Goal: Information Seeking & Learning: Check status

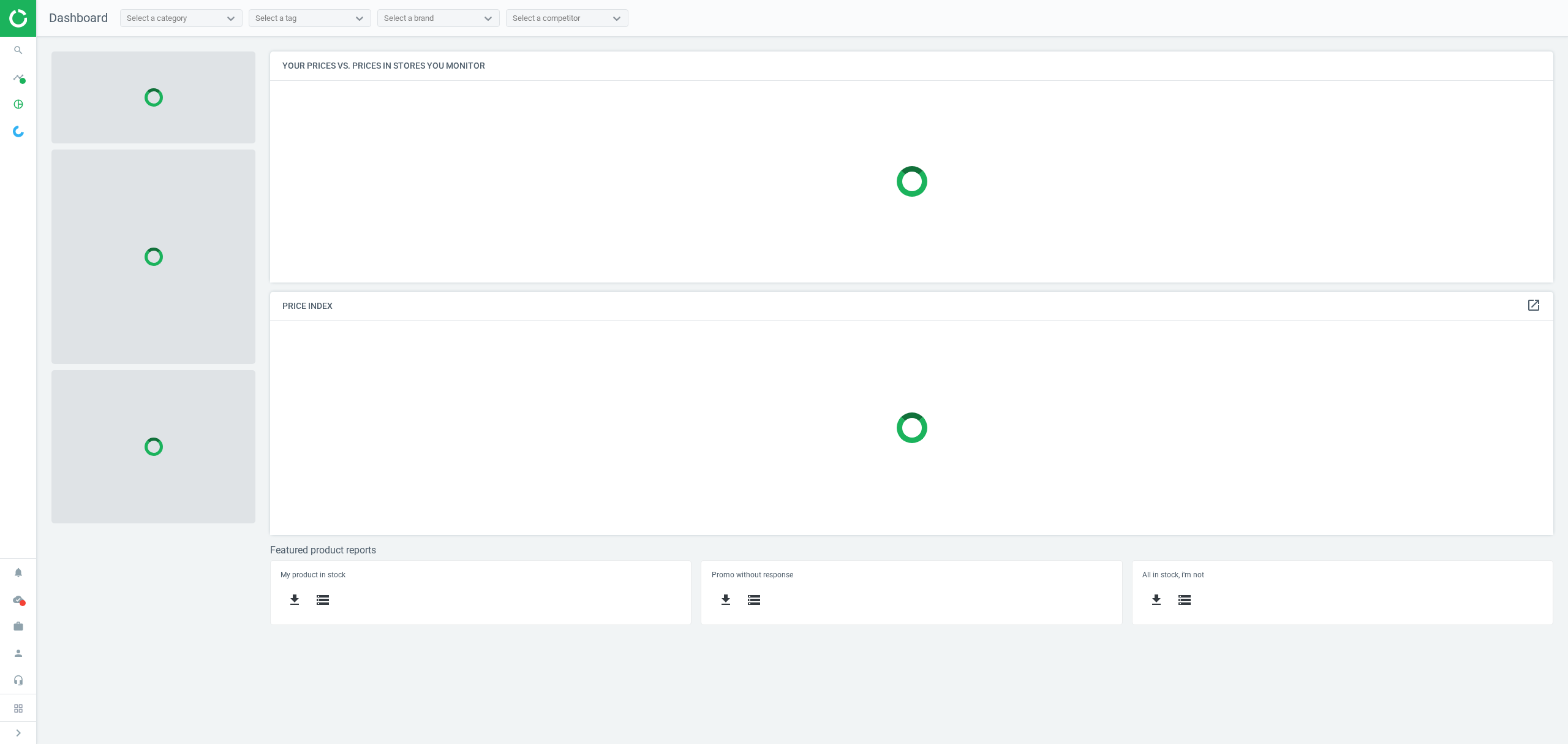
scroll to position [256, 1308]
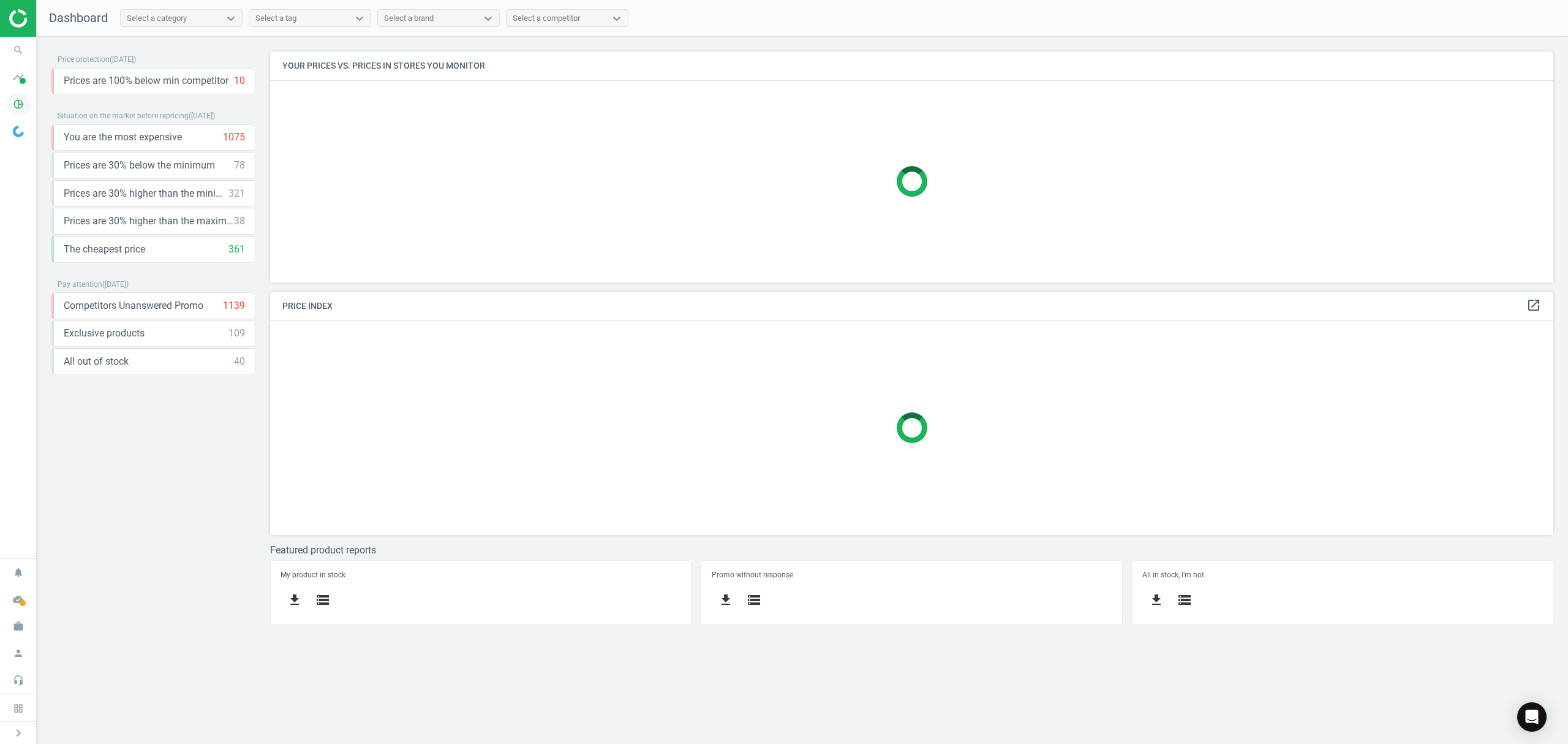
click at [20, 102] on icon "pie_chart_outlined" at bounding box center [18, 104] width 23 height 23
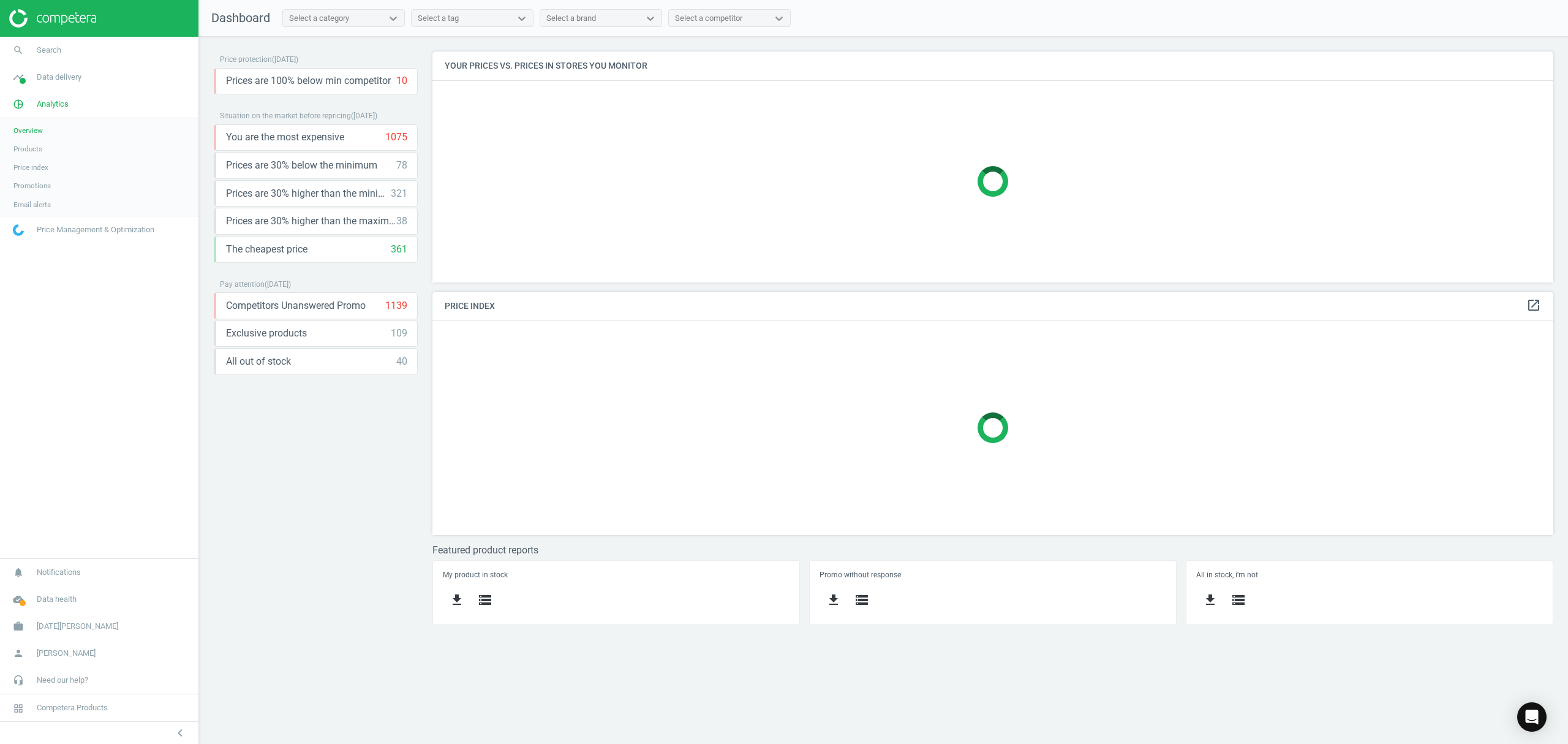
scroll to position [256, 1146]
drag, startPoint x: 39, startPoint y: 143, endPoint x: 99, endPoint y: 138, distance: 60.2
click at [39, 143] on link "Products" at bounding box center [99, 149] width 198 height 18
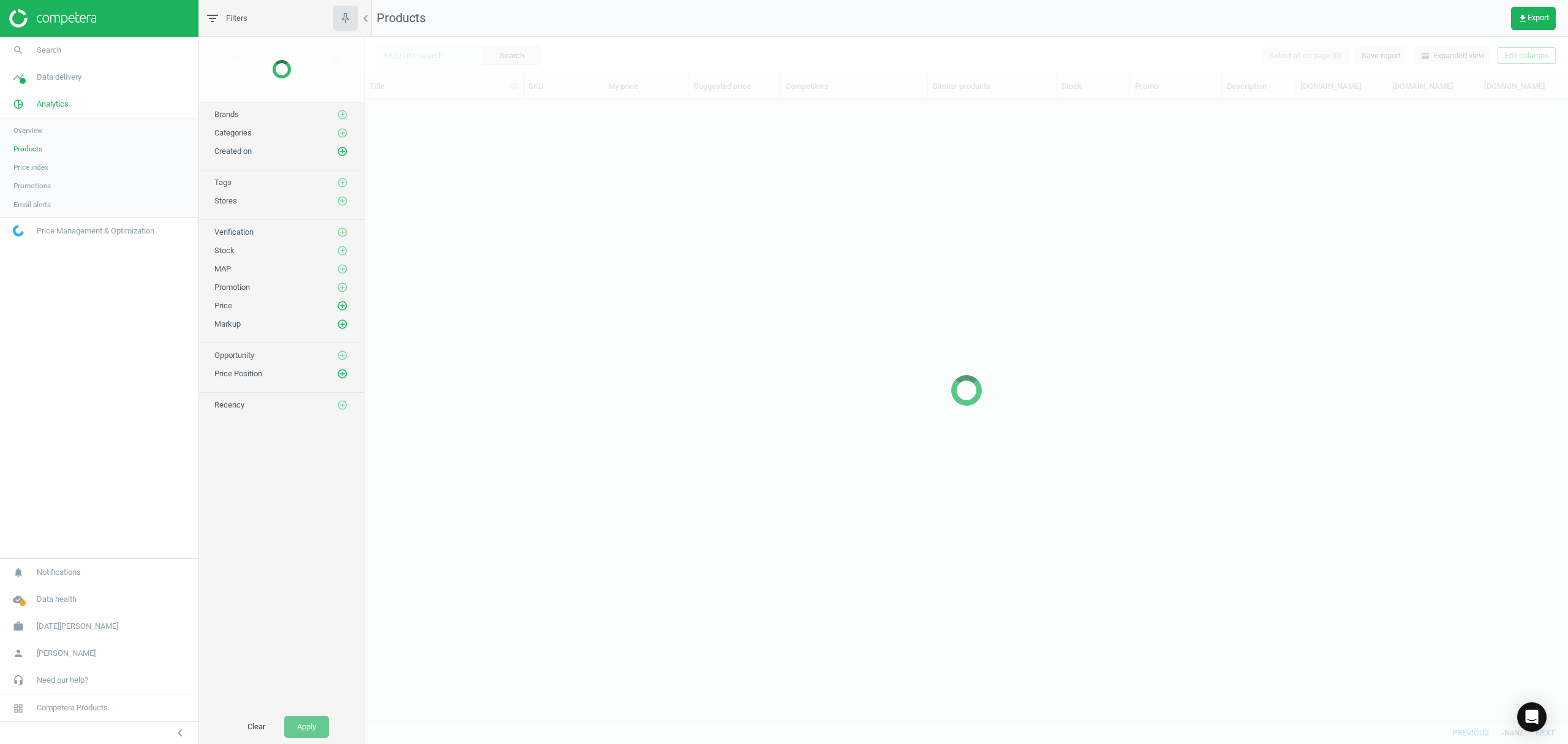
scroll to position [597, 1191]
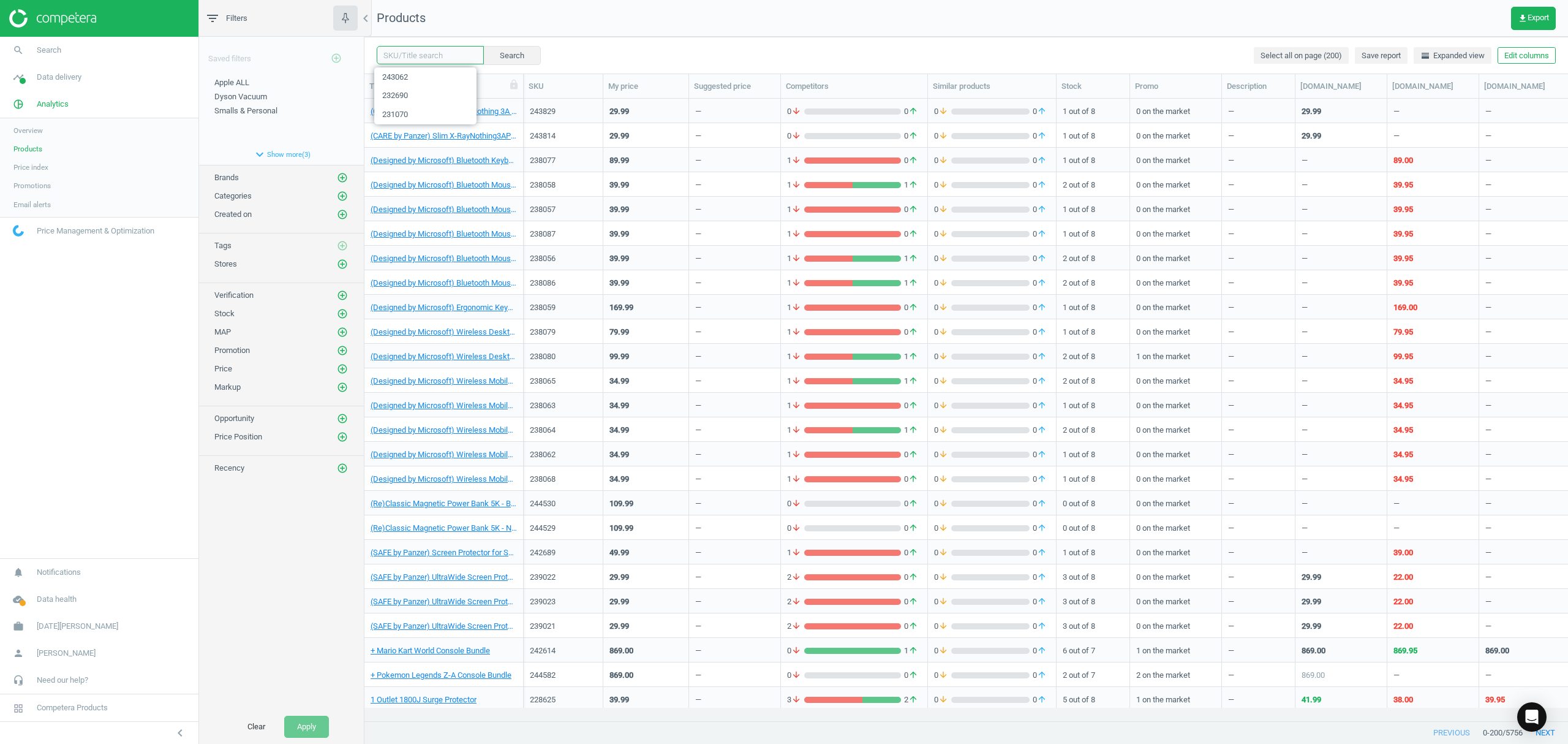
click at [414, 59] on input "text" at bounding box center [430, 55] width 107 height 18
paste input "216896"
type input "216896"
click at [500, 57] on button "Search" at bounding box center [512, 55] width 57 height 18
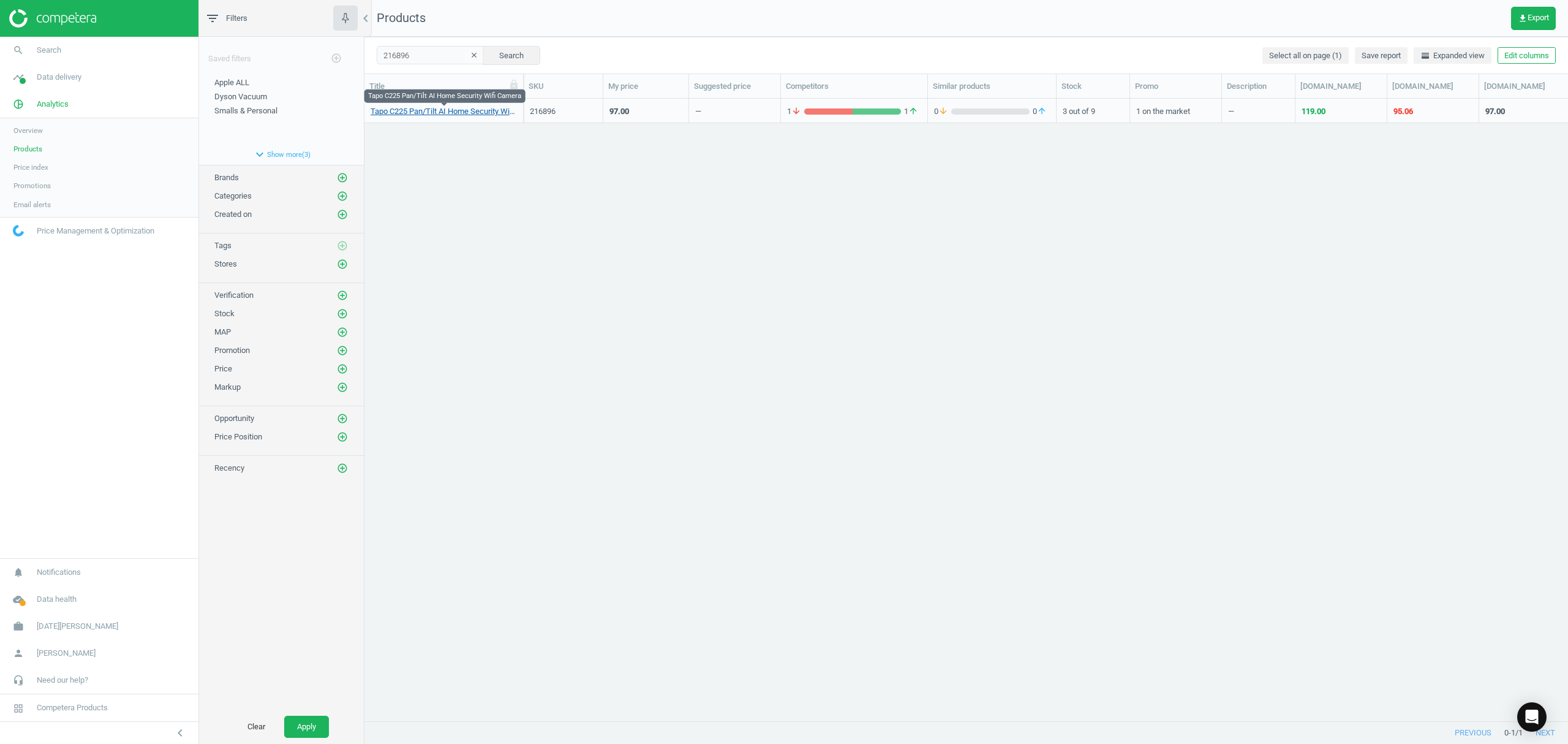
click at [424, 110] on link "Tapo C225 Pan/Tilt AI Home Security Wifi Camera" at bounding box center [444, 111] width 146 height 11
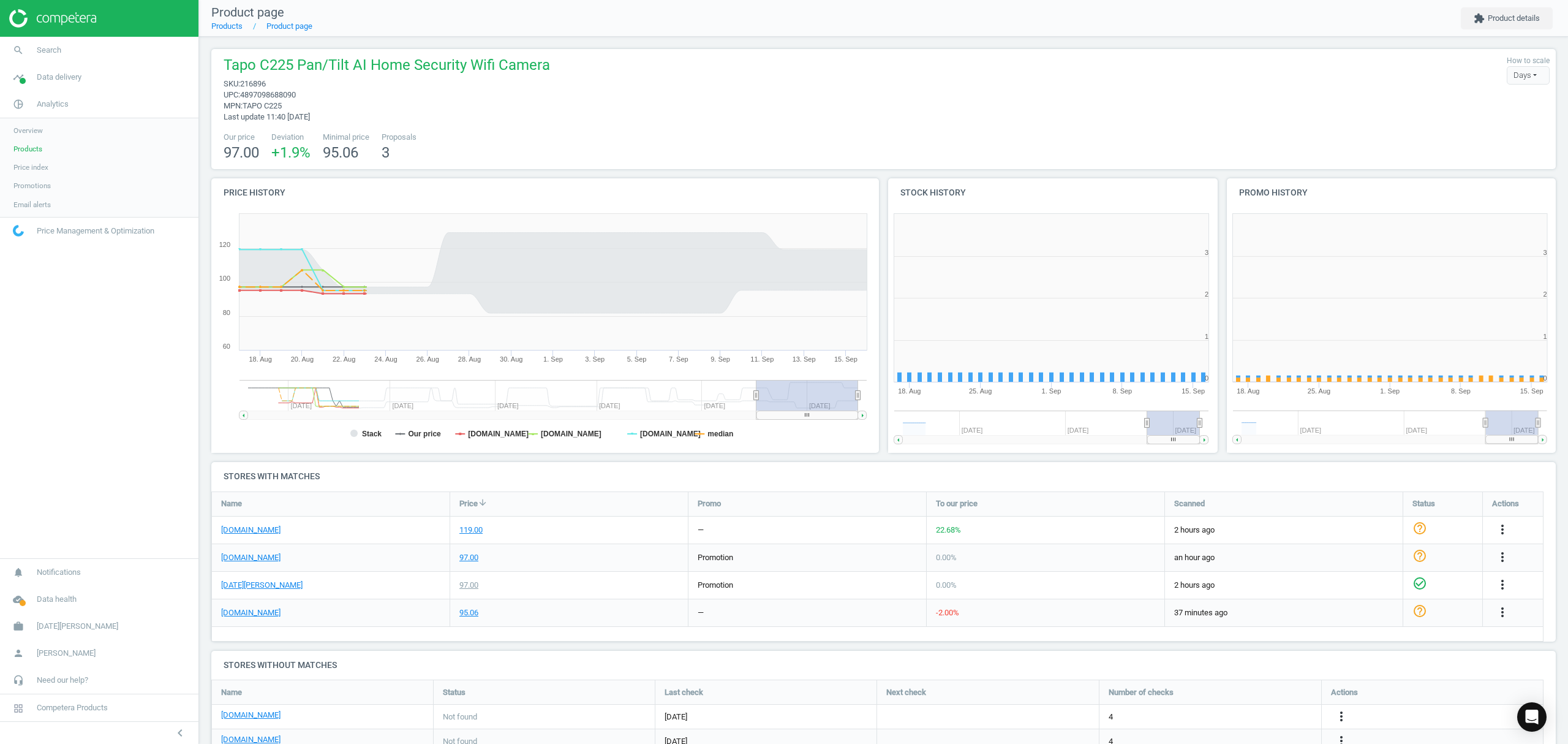
scroll to position [270, 351]
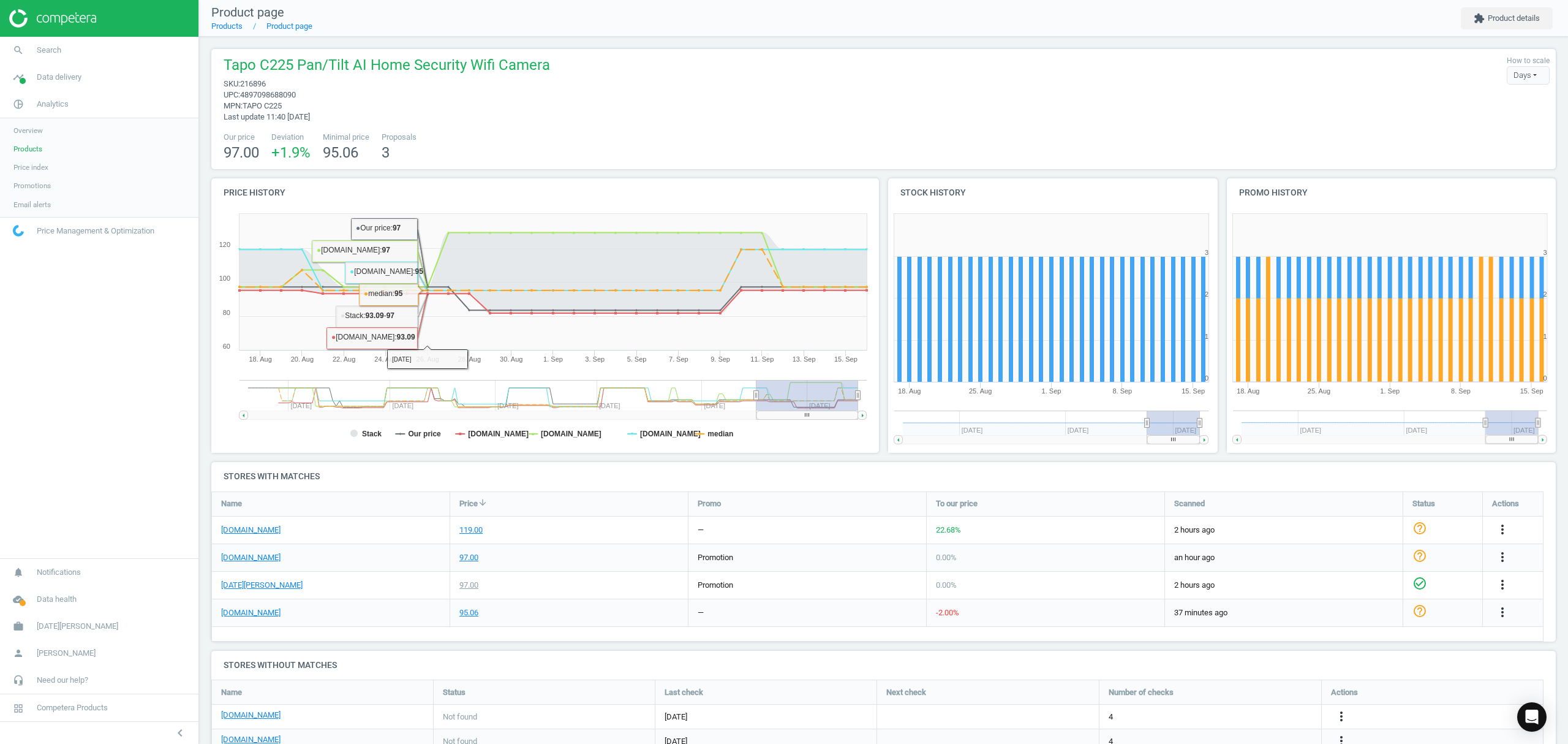
click at [12, 146] on link "Products" at bounding box center [99, 149] width 198 height 18
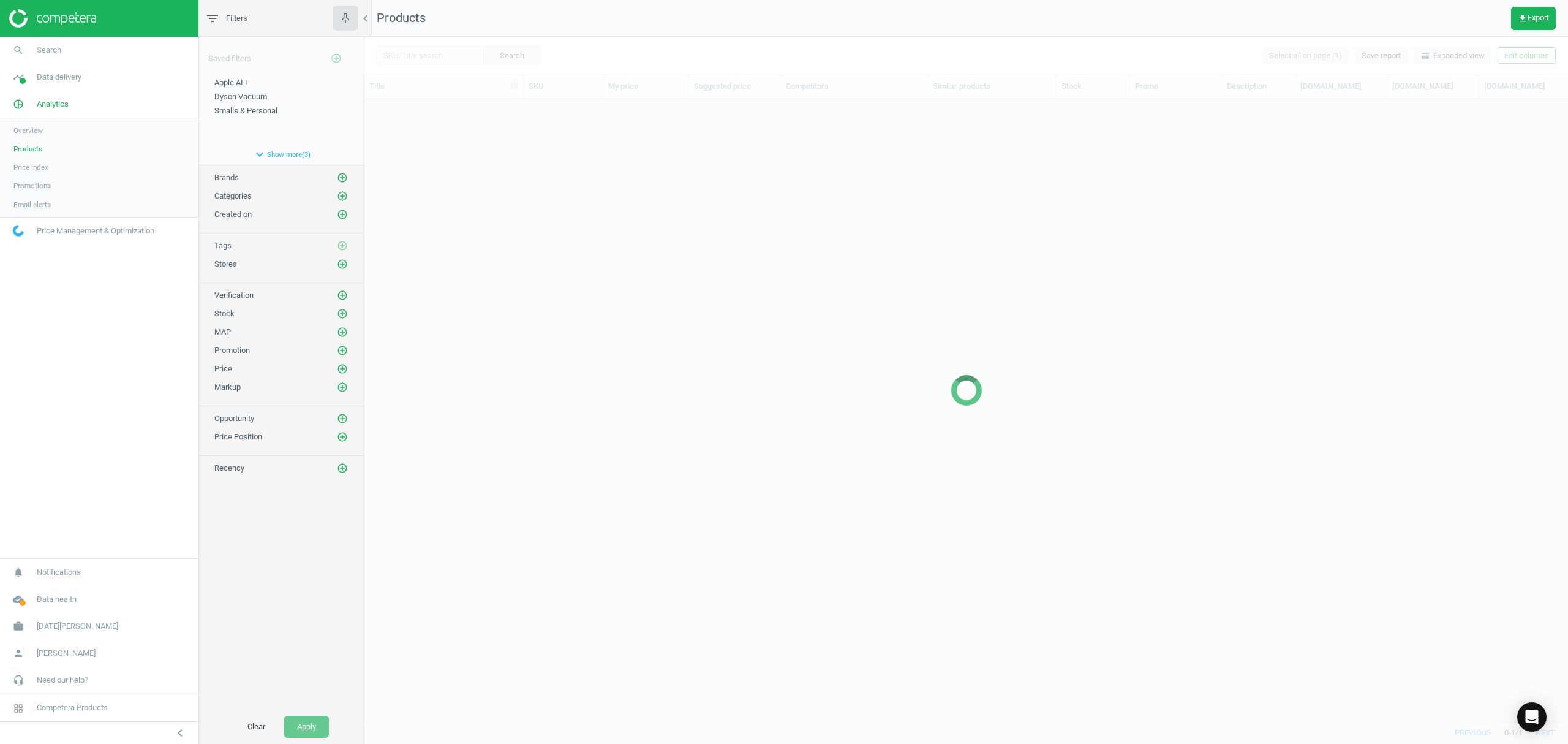
scroll to position [597, 1191]
click at [429, 57] on input "text" at bounding box center [430, 55] width 107 height 18
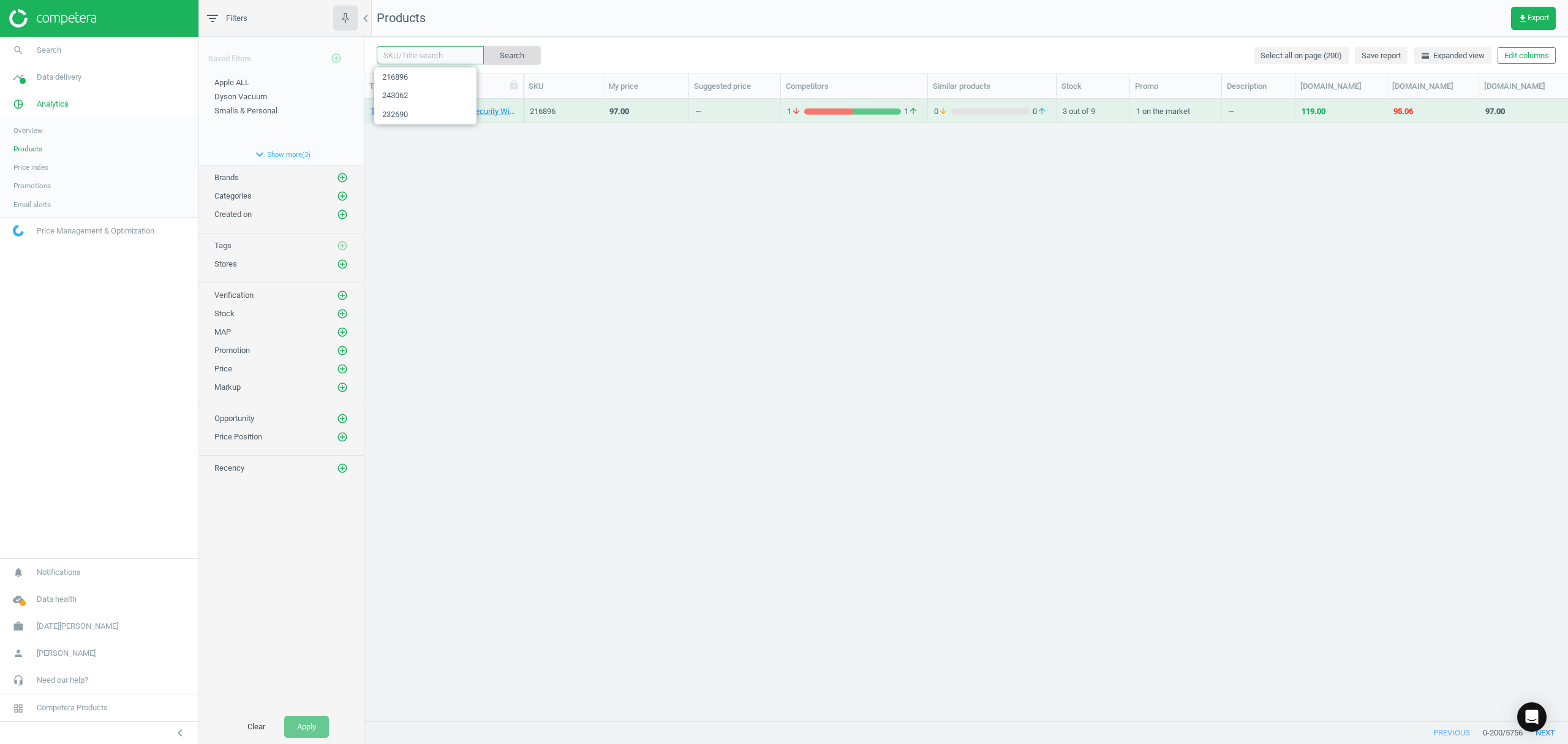
paste input "Tapo T100"
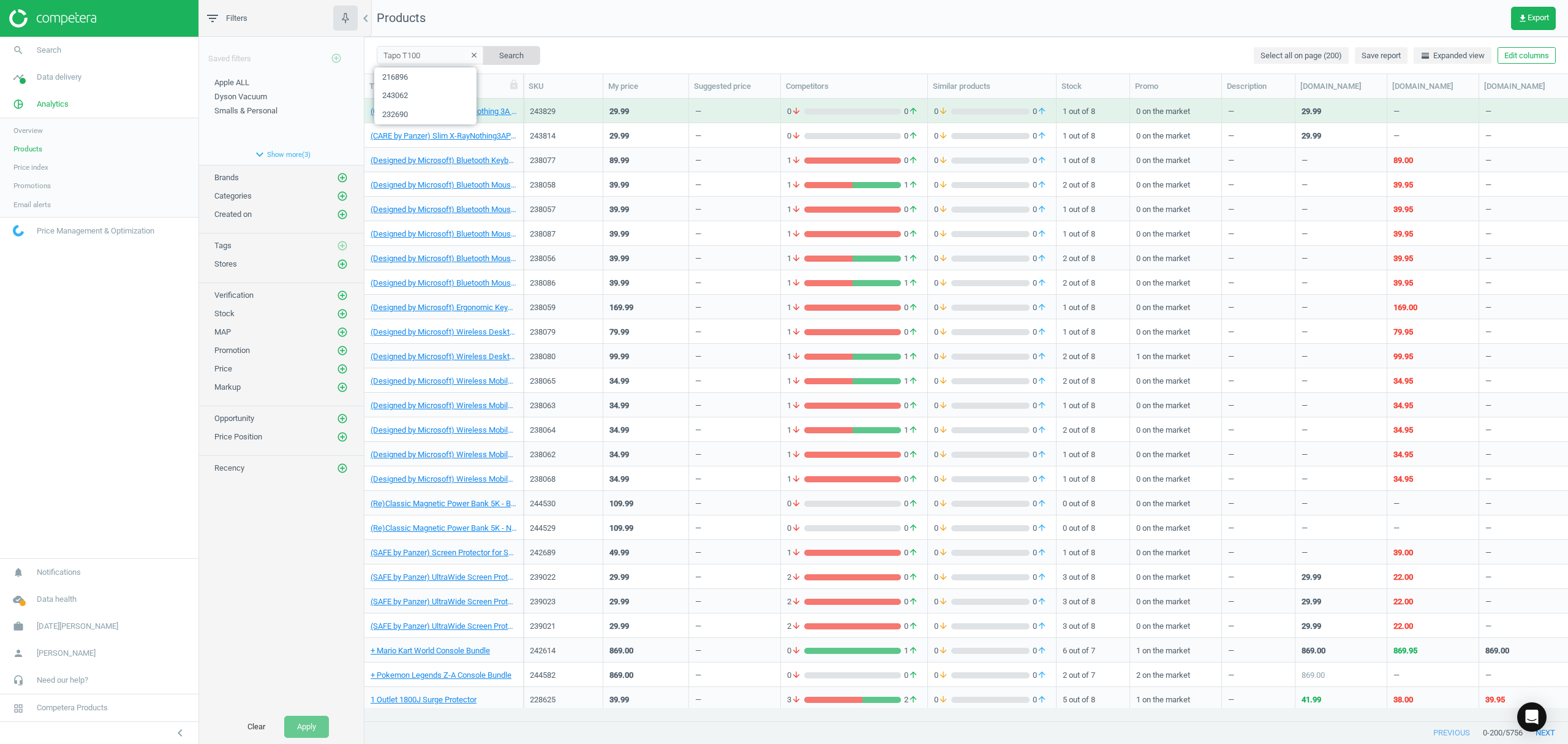
click at [500, 56] on button "Search" at bounding box center [512, 55] width 57 height 18
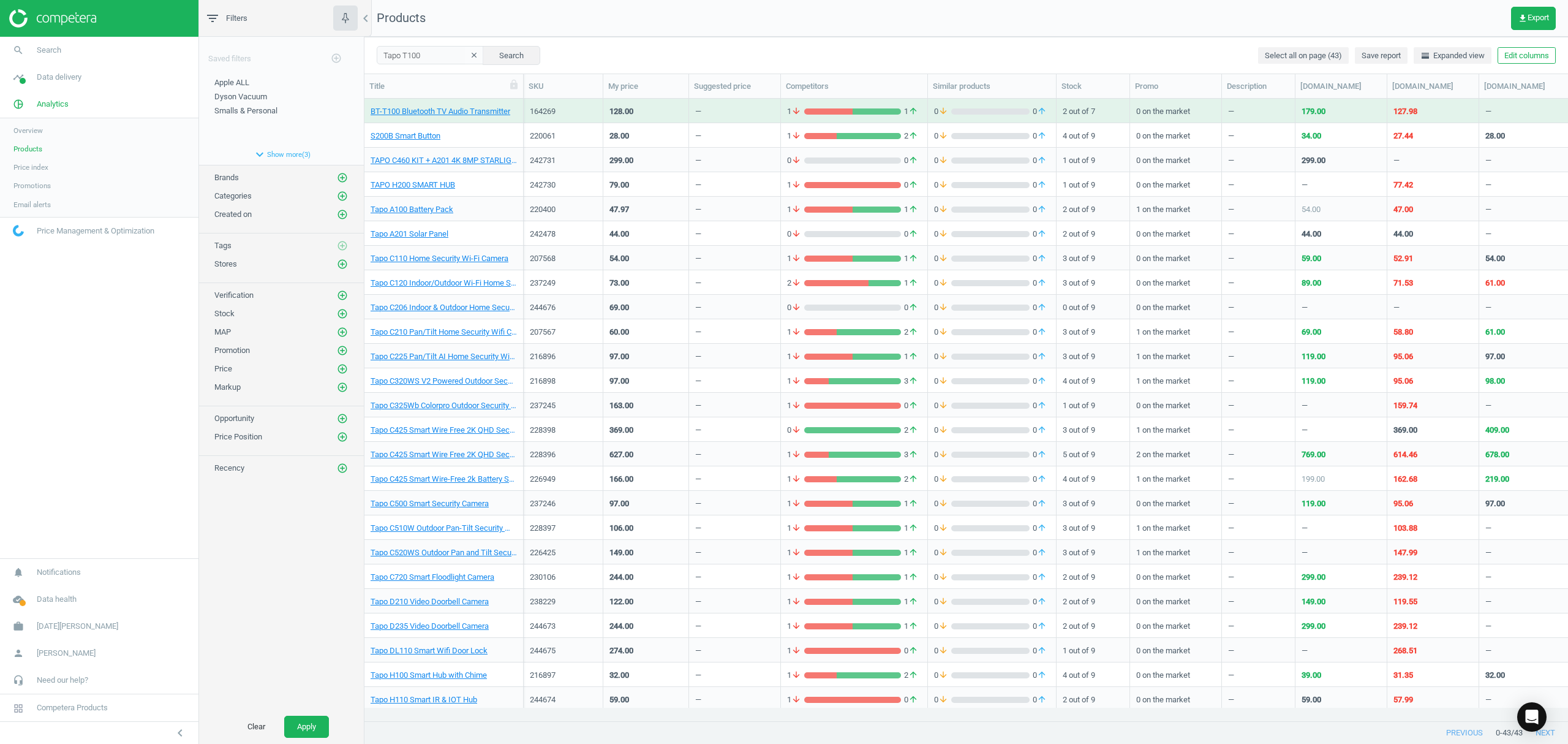
click at [438, 67] on div "Tapo T100 clear Search Select all on page (43) Save report horizontal_split Exp…" at bounding box center [966, 55] width 1203 height 37
drag, startPoint x: 438, startPoint y: 59, endPoint x: 293, endPoint y: 50, distance: 145.3
click at [293, 50] on div "filter_list Filters chevron_left Saved filters add_circle_outline Apple ALL edi…" at bounding box center [884, 372] width 1369 height 744
paste input "315"
click at [505, 50] on button "Search" at bounding box center [512, 55] width 57 height 18
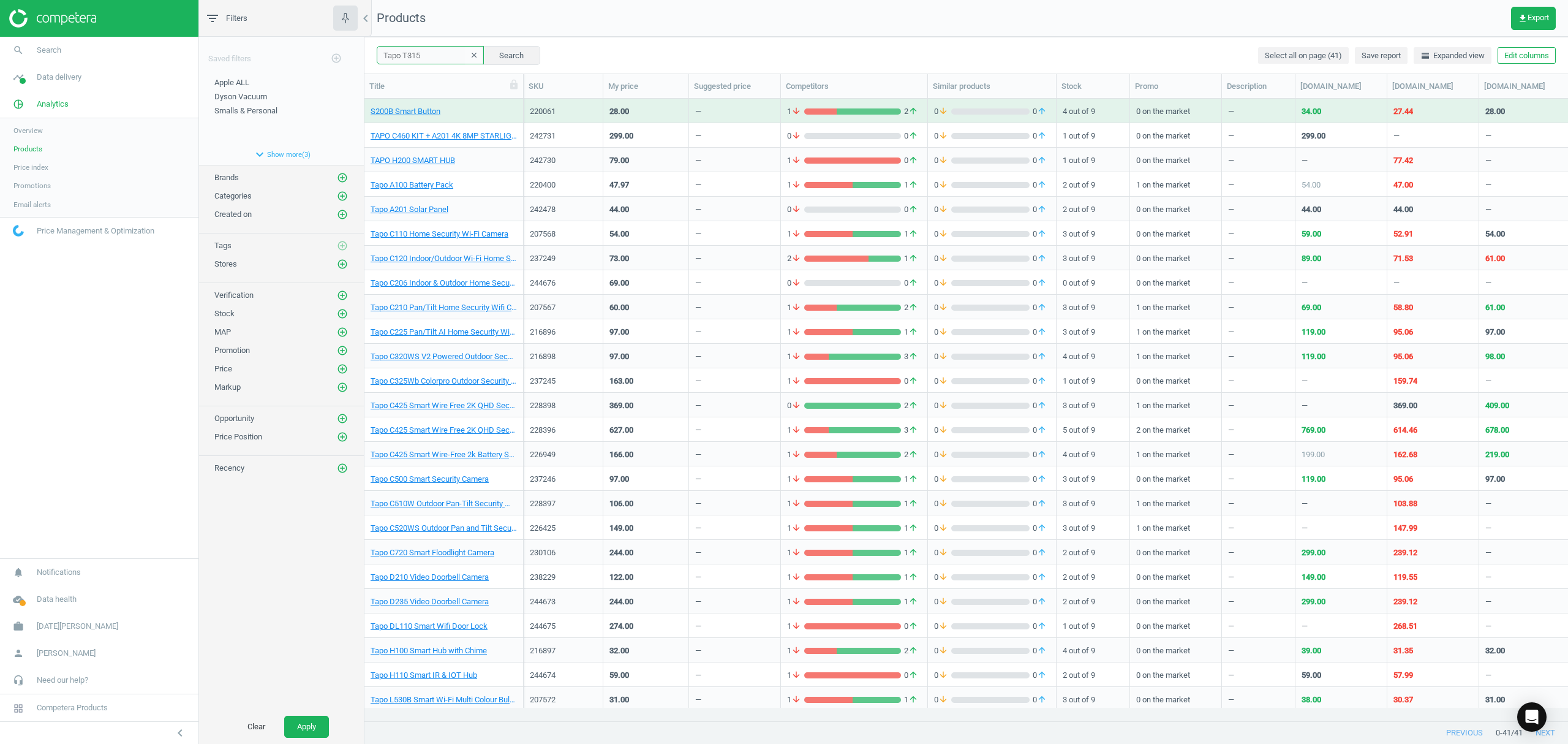
click at [429, 57] on input "Tapo T315" at bounding box center [430, 55] width 107 height 18
drag, startPoint x: 429, startPoint y: 57, endPoint x: 307, endPoint y: 67, distance: 122.4
click at [307, 67] on div "filter_list Filters chevron_left Saved filters add_circle_outline Apple ALL edi…" at bounding box center [884, 372] width 1369 height 744
paste input "D210"
click at [504, 60] on button "Search" at bounding box center [512, 55] width 57 height 18
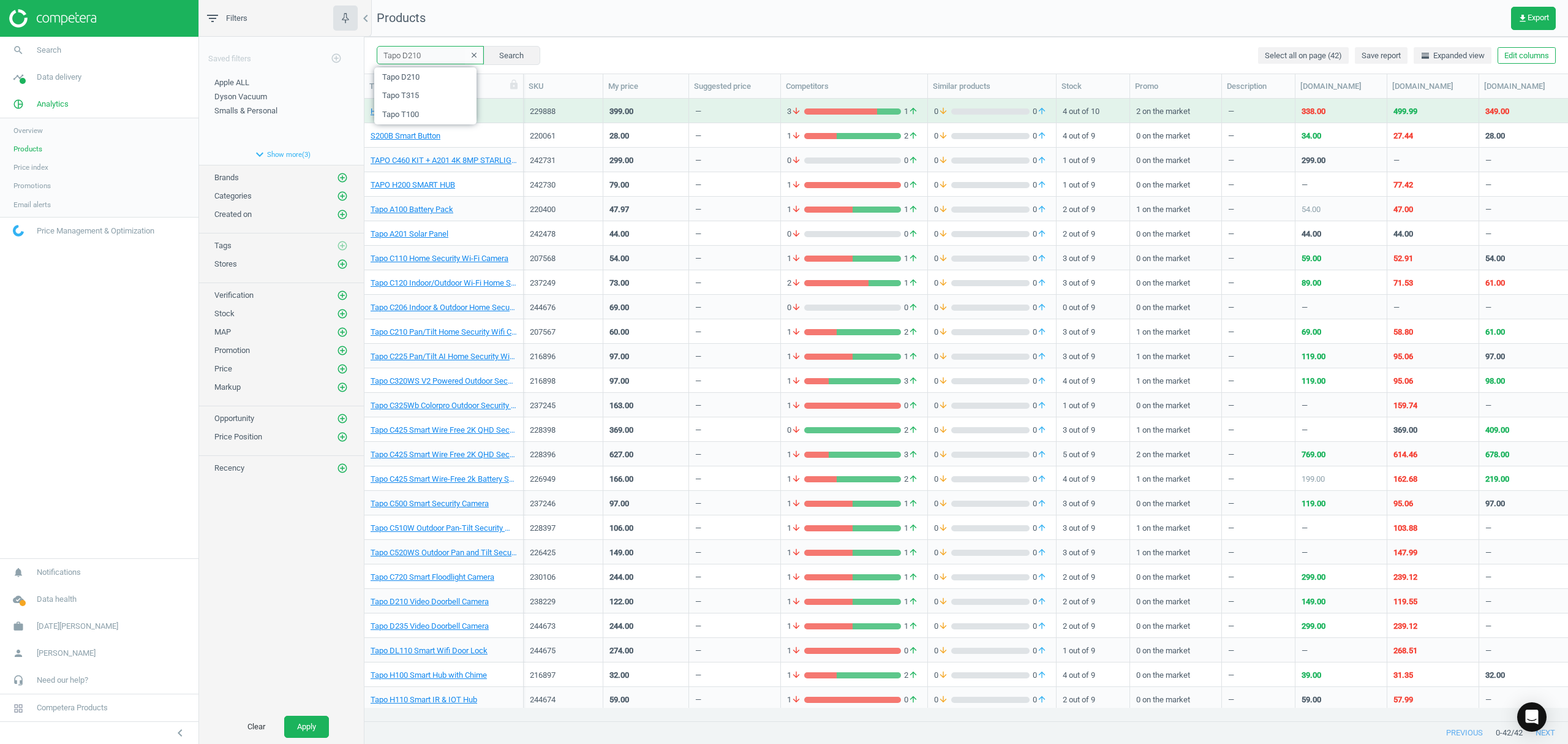
drag, startPoint x: 403, startPoint y: 55, endPoint x: -97, endPoint y: 35, distance: 500.4
click at [0, 35] on html "Group 2 Created with Sketch. ic/cloud_download/grey600 Created with Sketch. gra…" at bounding box center [784, 372] width 1568 height 744
type input "D210"
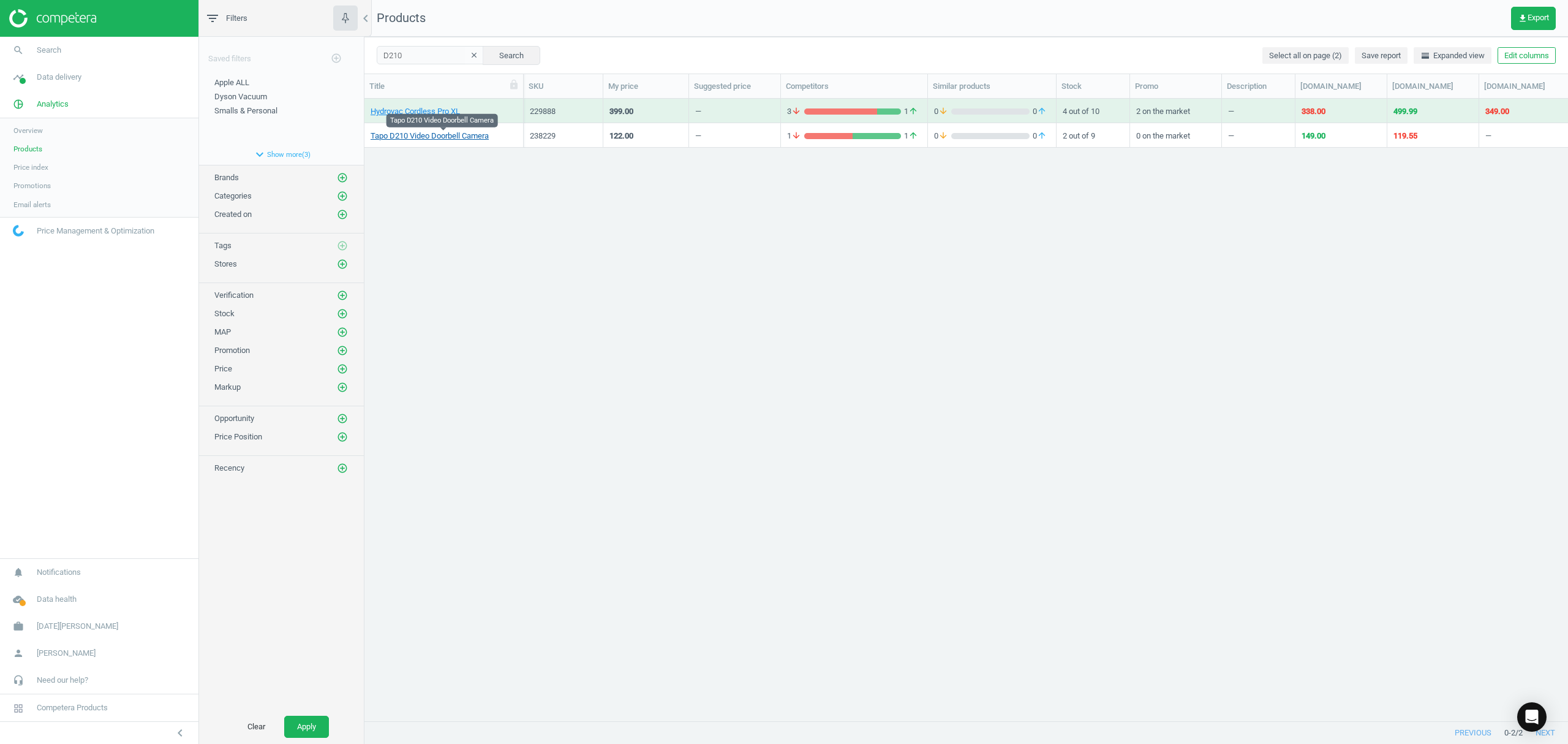
click at [458, 136] on link "Tapo D210 Video Doorbell Camera" at bounding box center [429, 136] width 118 height 11
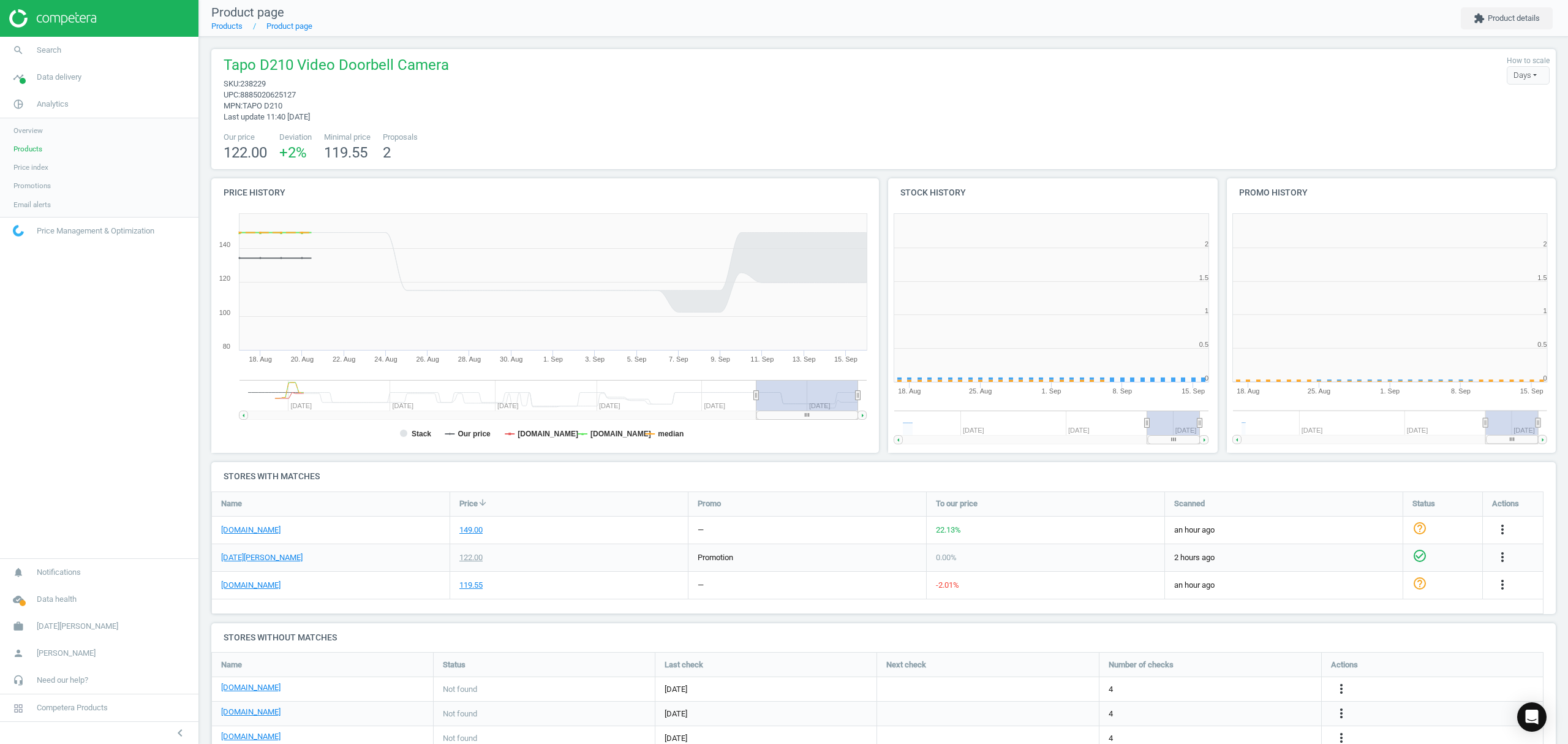
scroll to position [270, 351]
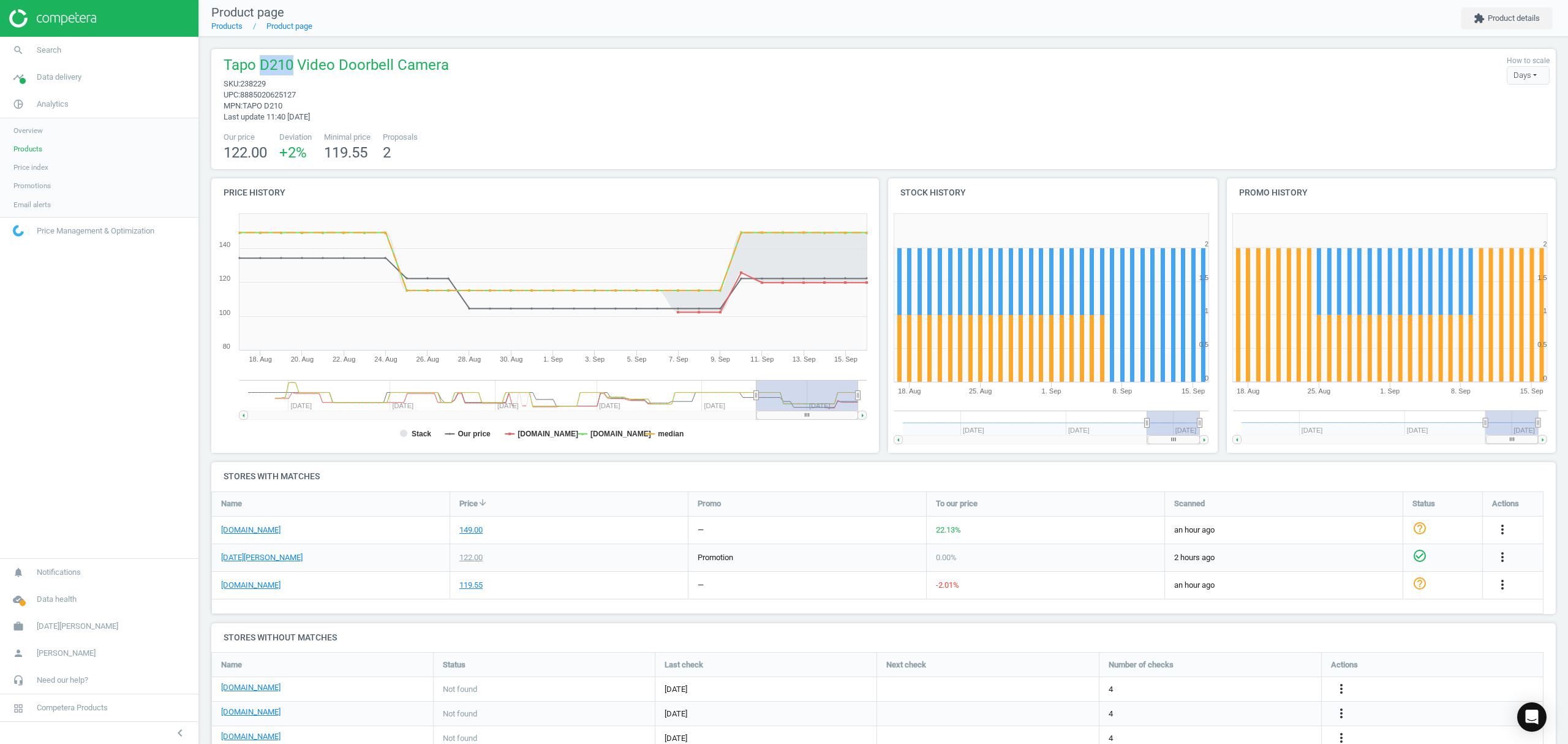
drag, startPoint x: 257, startPoint y: 65, endPoint x: 290, endPoint y: 65, distance: 33.0
click at [290, 65] on span "Tapo D210 Video Doorbell Camera" at bounding box center [336, 67] width 225 height 23
copy span "D210"
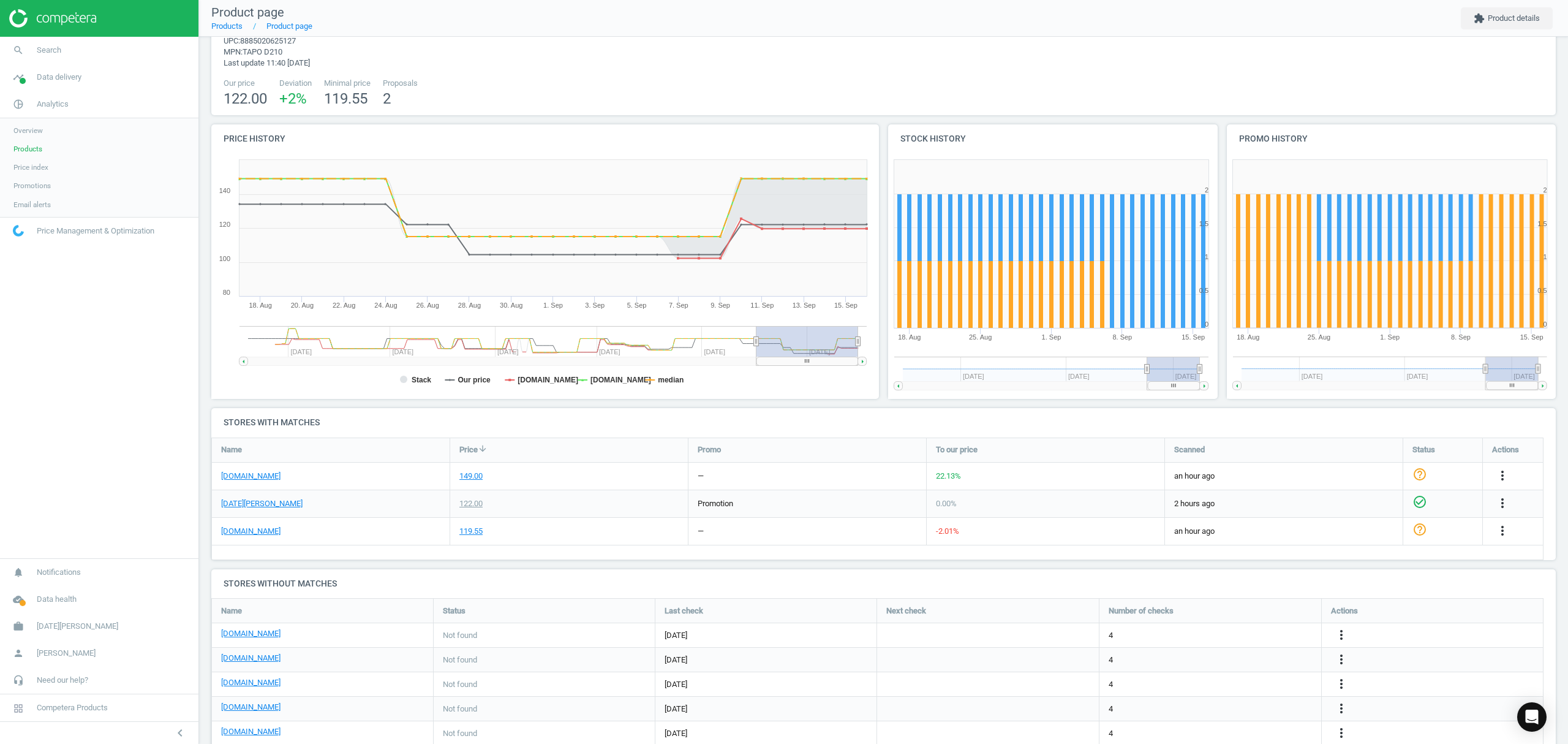
scroll to position [0, 0]
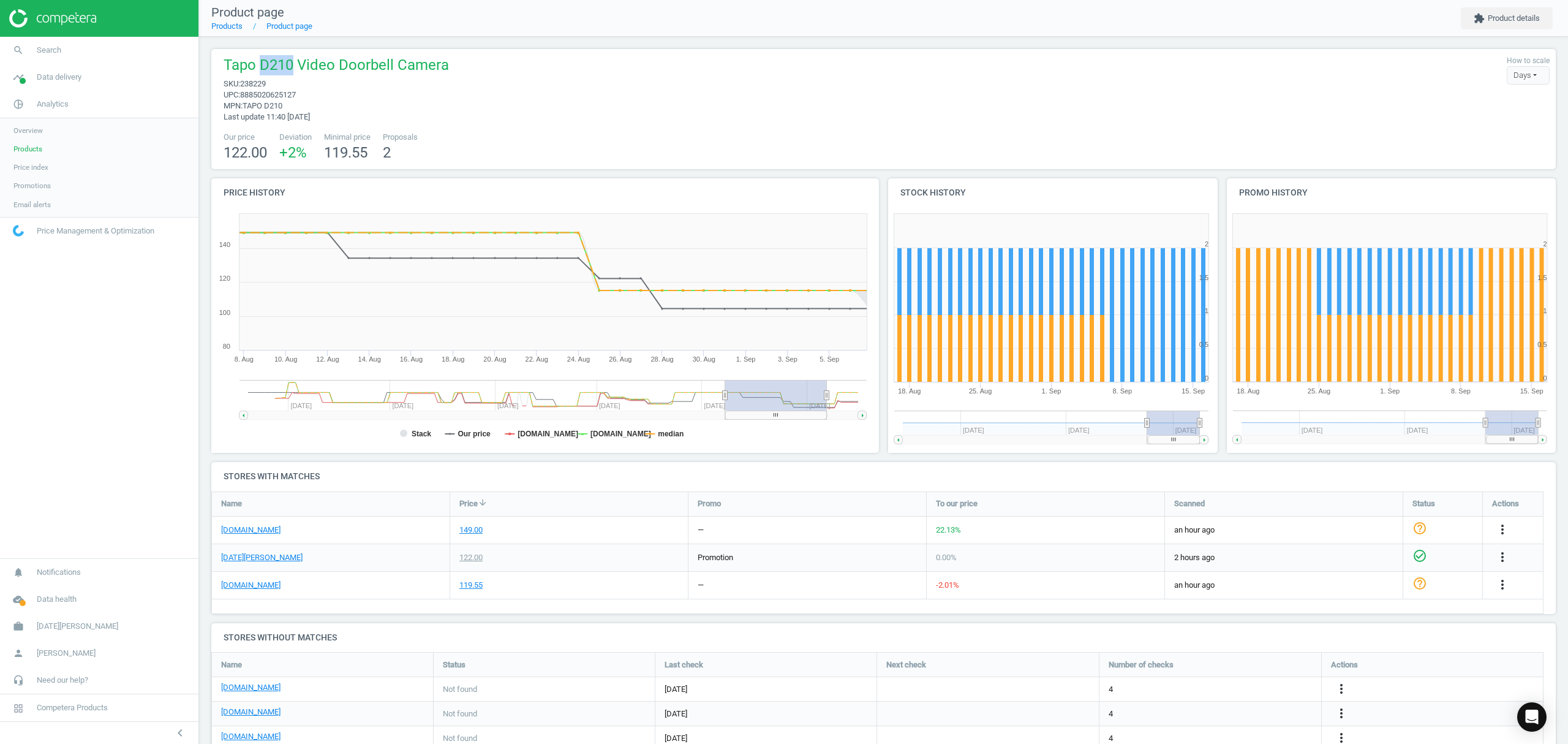
drag, startPoint x: 786, startPoint y: 395, endPoint x: 893, endPoint y: 394, distance: 107.0
click at [893, 394] on div "Price history Created with Highstock 6.2.0 Stack Our price [DOMAIN_NAME] [DOMAI…" at bounding box center [884, 320] width 1353 height 284
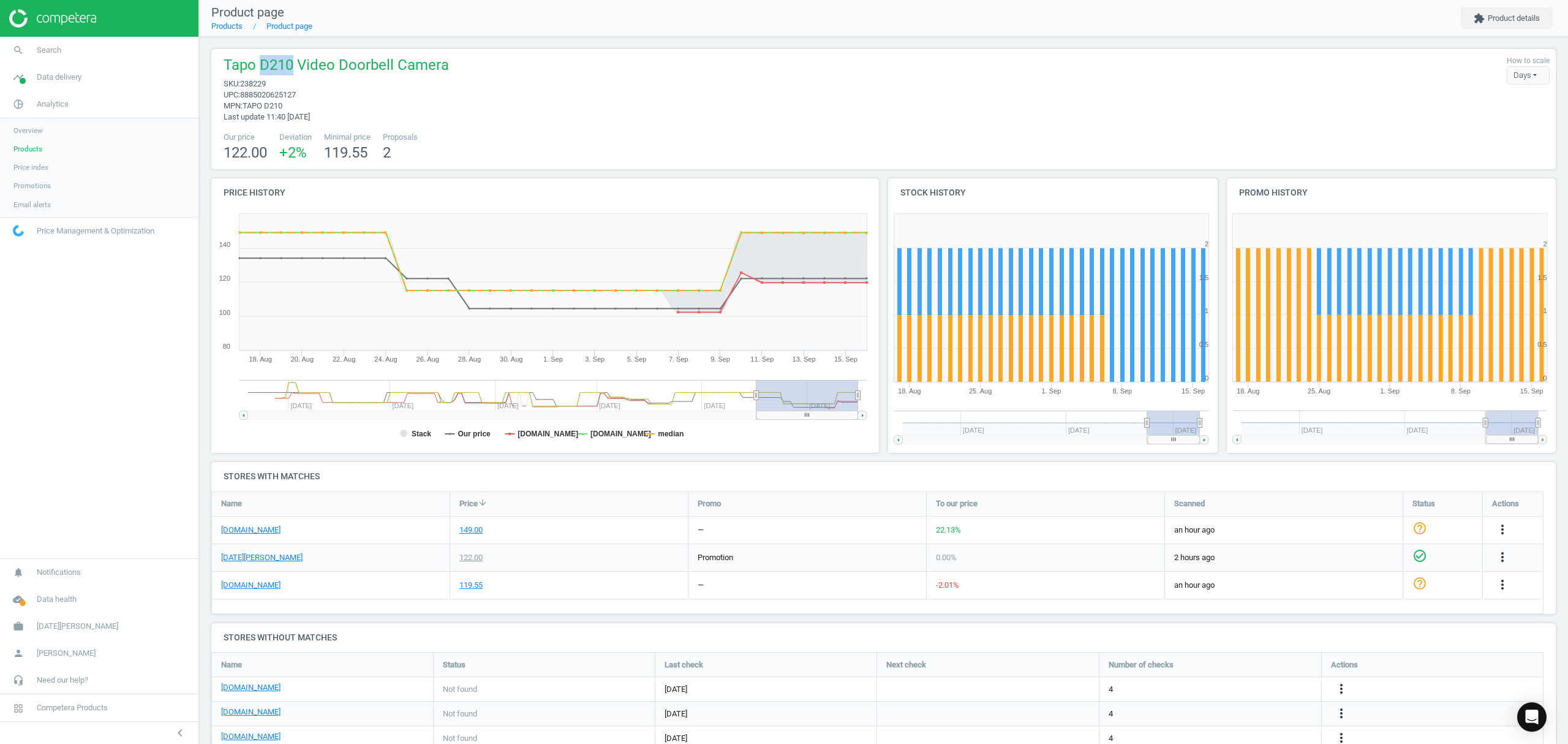
drag, startPoint x: 792, startPoint y: 414, endPoint x: 1007, endPoint y: 422, distance: 215.1
click at [1007, 422] on div "Price history Created with Highstock 6.2.0 Stack Our price [DOMAIN_NAME] [DOMAI…" at bounding box center [884, 320] width 1353 height 284
drag, startPoint x: 769, startPoint y: 394, endPoint x: 1067, endPoint y: 151, distance: 384.5
click at [904, 388] on div "Price history Created with Highstock 6.2.0 Stack Our price [DOMAIN_NAME] [DOMAI…" at bounding box center [884, 320] width 1353 height 284
drag, startPoint x: 763, startPoint y: 395, endPoint x: 787, endPoint y: 387, distance: 25.3
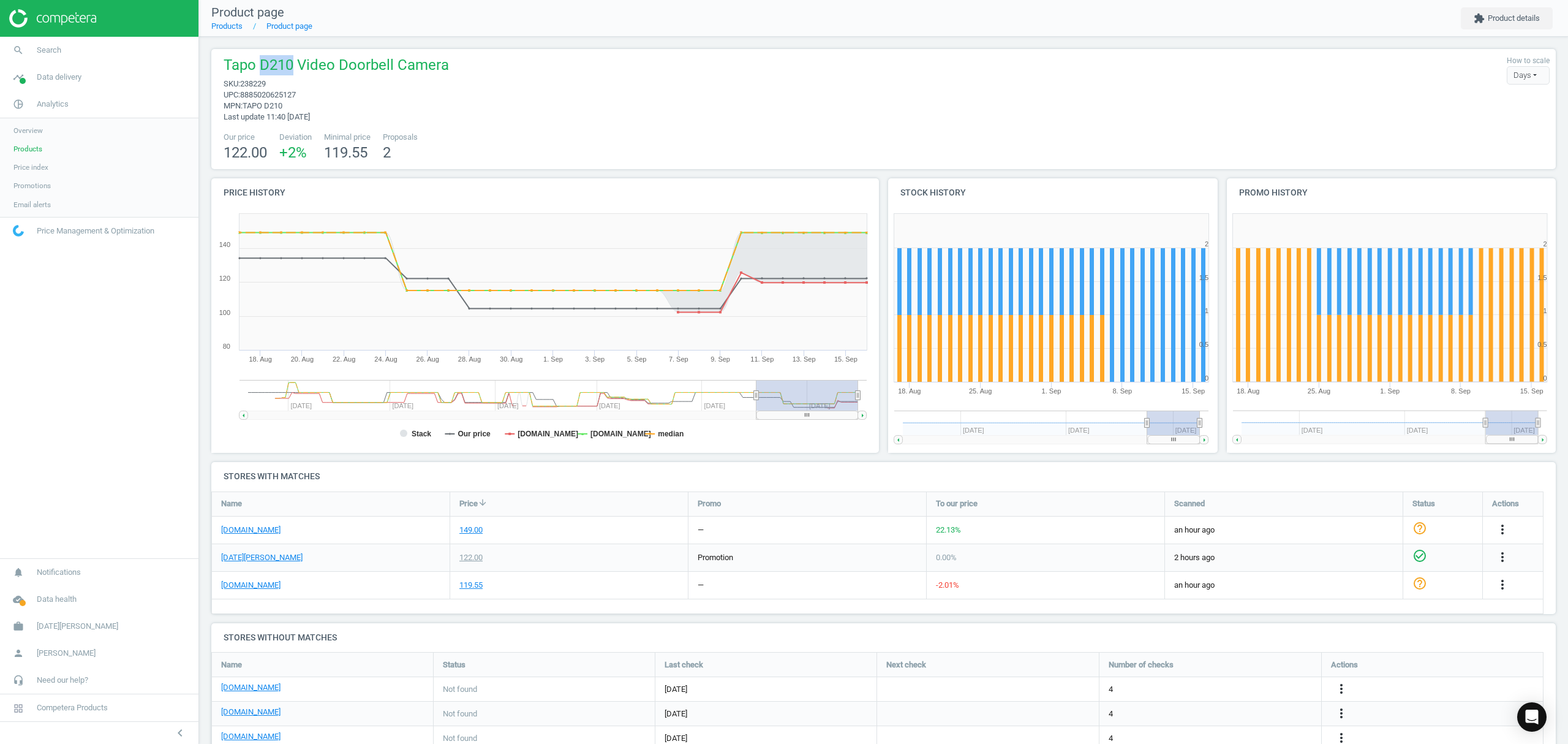
click at [787, 387] on rect at bounding box center [807, 395] width 102 height 31
